Goal: Find contact information: Find contact information

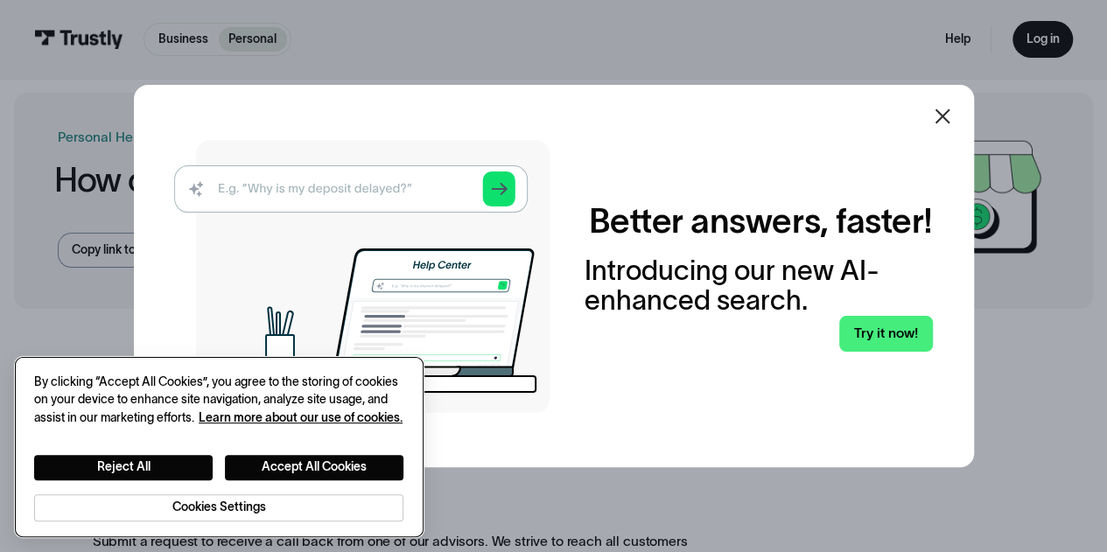
click at [221, 467] on div "Reject All Accept All Cookies" at bounding box center [218, 467] width 369 height 25
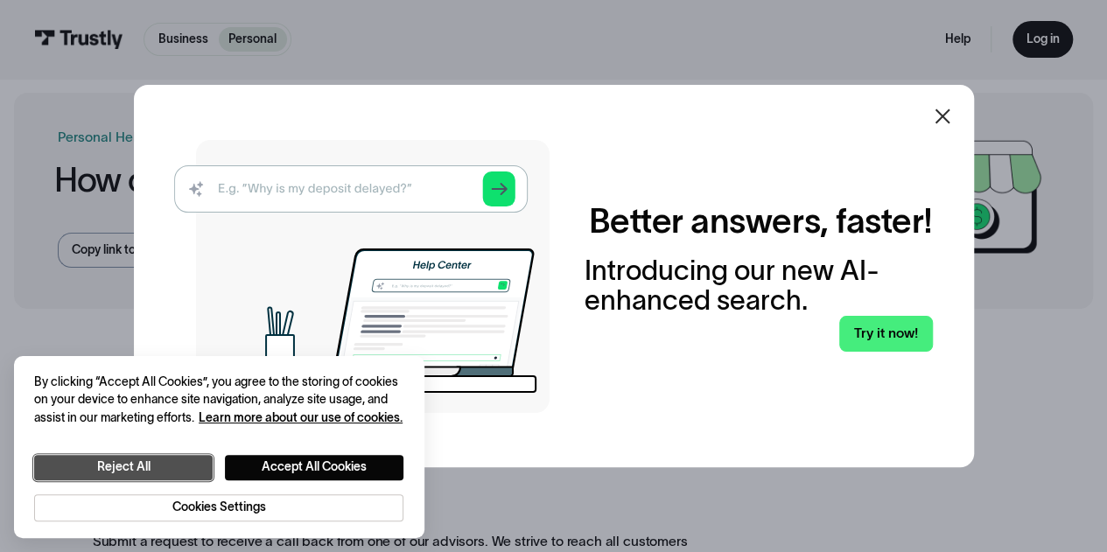
click at [208, 468] on button "Reject All" at bounding box center [123, 467] width 178 height 25
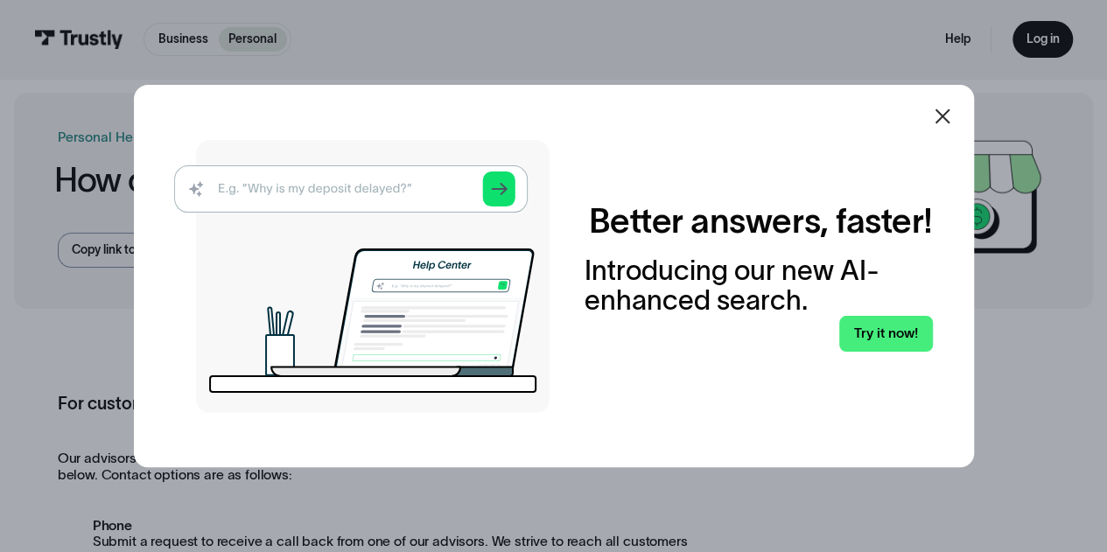
click at [943, 119] on icon at bounding box center [942, 116] width 21 height 21
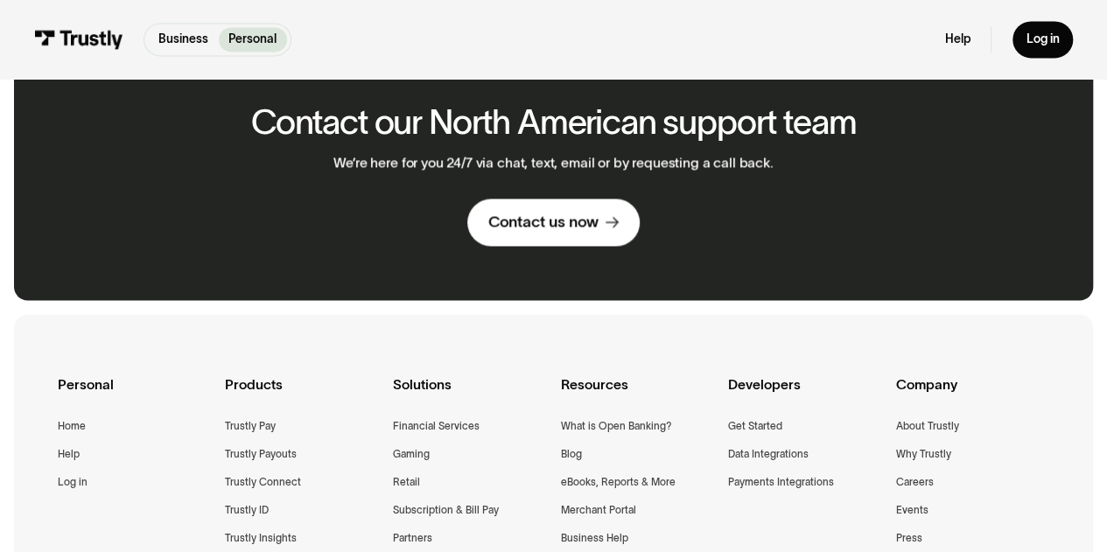
scroll to position [1312, 0]
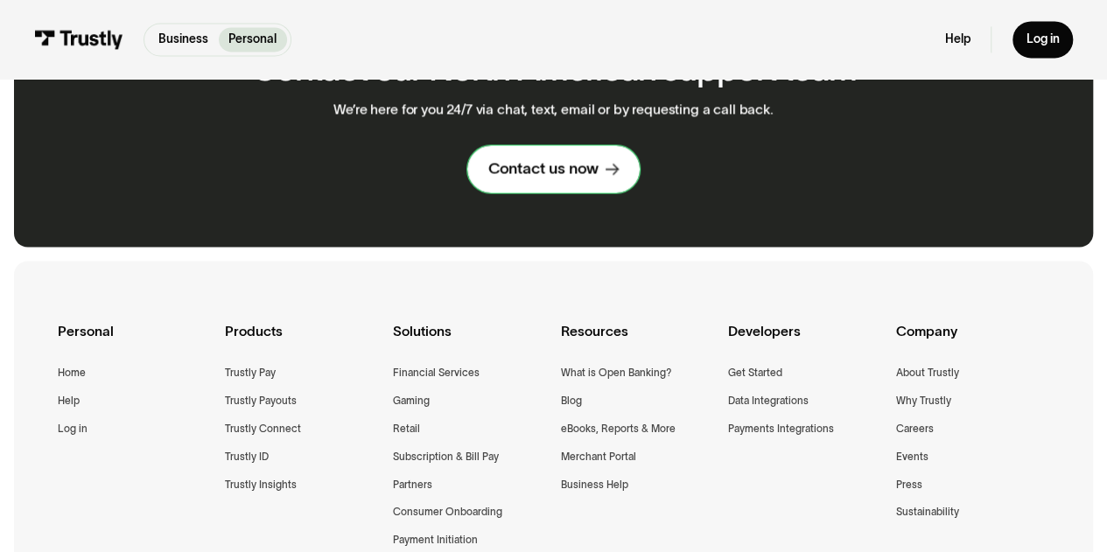
click at [617, 180] on link "Contact us now" at bounding box center [552, 168] width 171 height 47
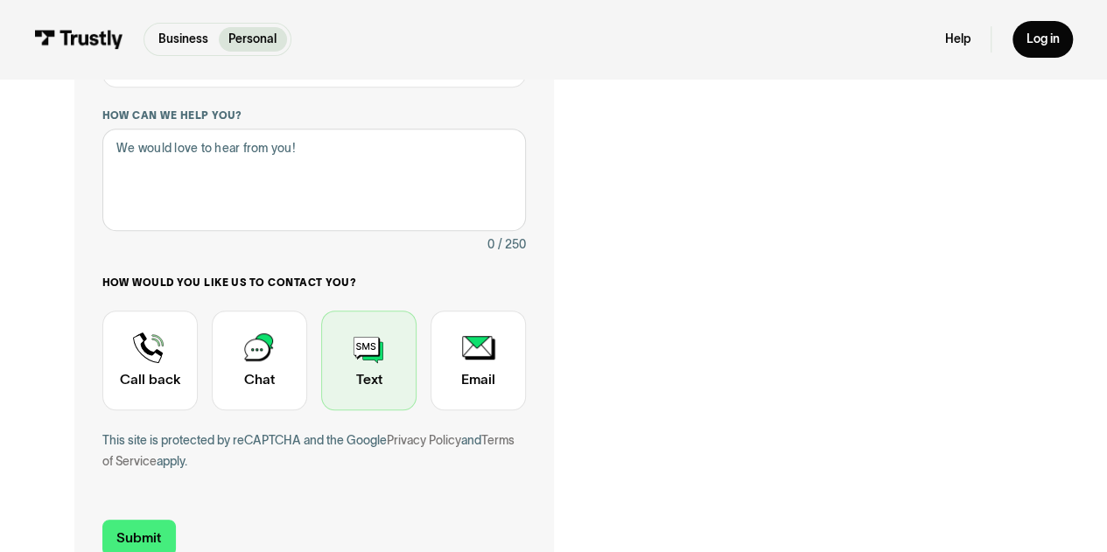
scroll to position [437, 0]
